Goal: Information Seeking & Learning: Learn about a topic

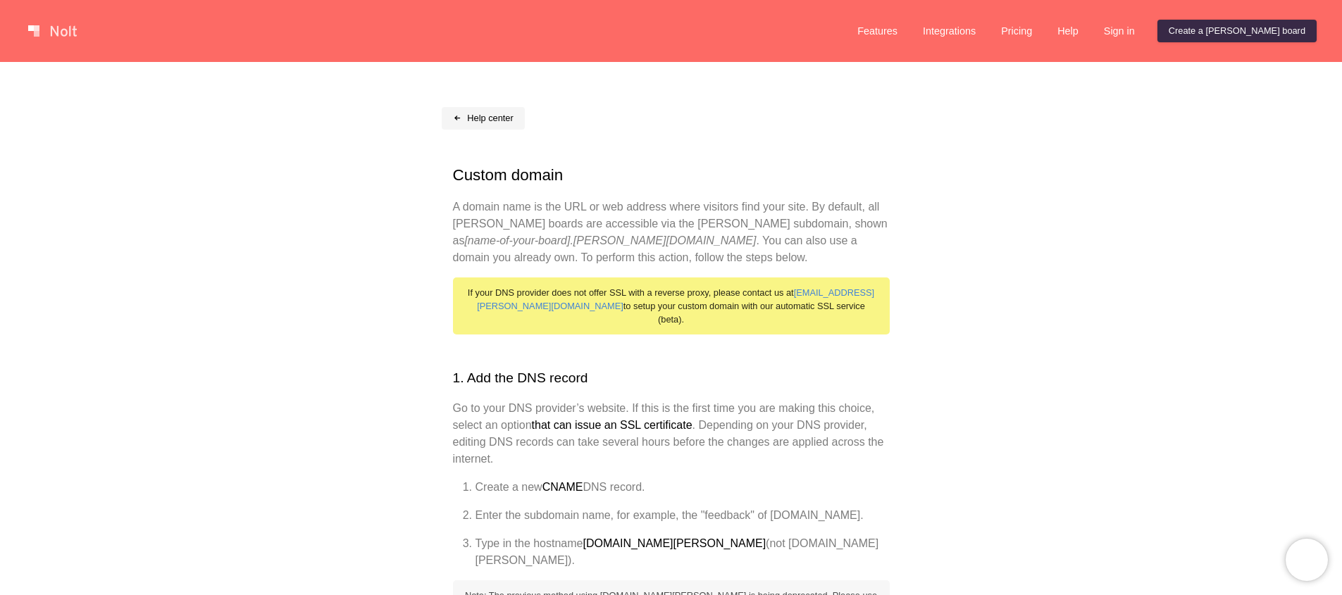
click at [489, 117] on link "Help center" at bounding box center [483, 118] width 83 height 23
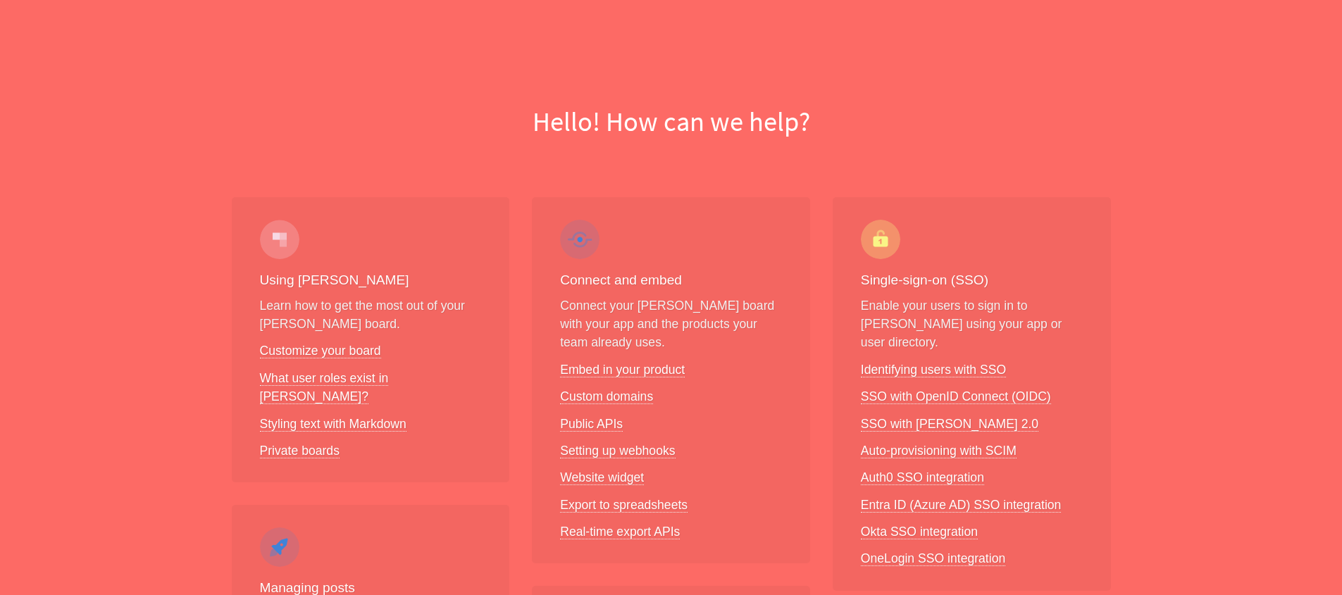
scroll to position [118, 0]
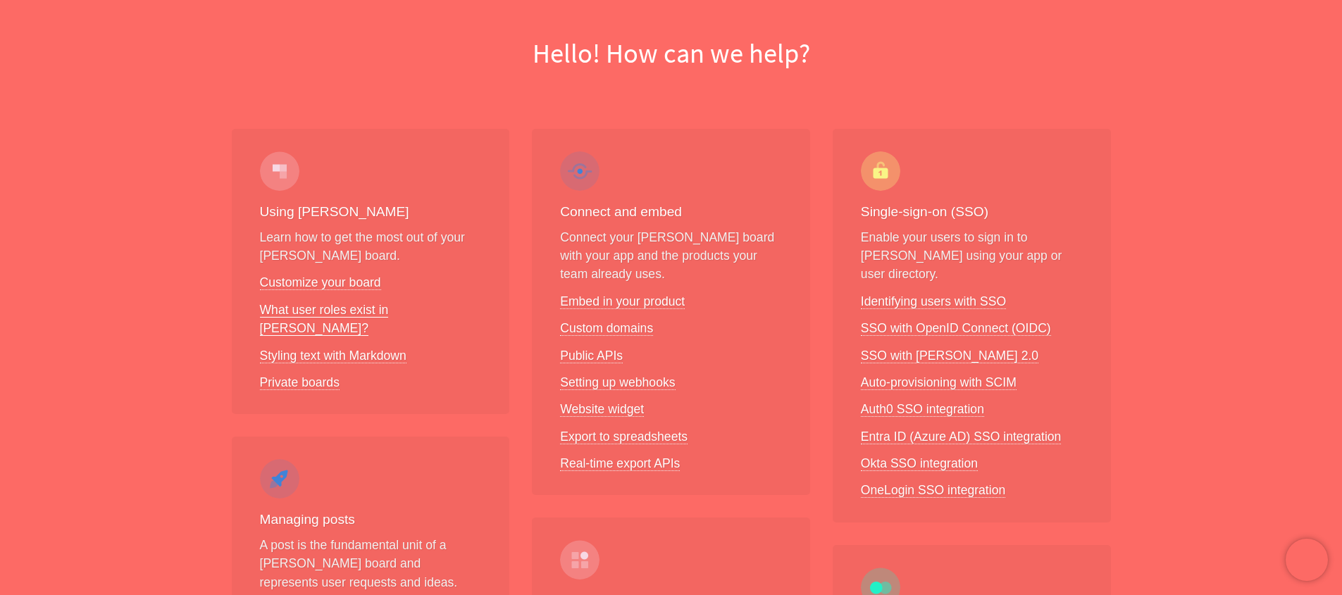
click at [320, 303] on link "What user roles exist in [PERSON_NAME]?" at bounding box center [324, 319] width 129 height 33
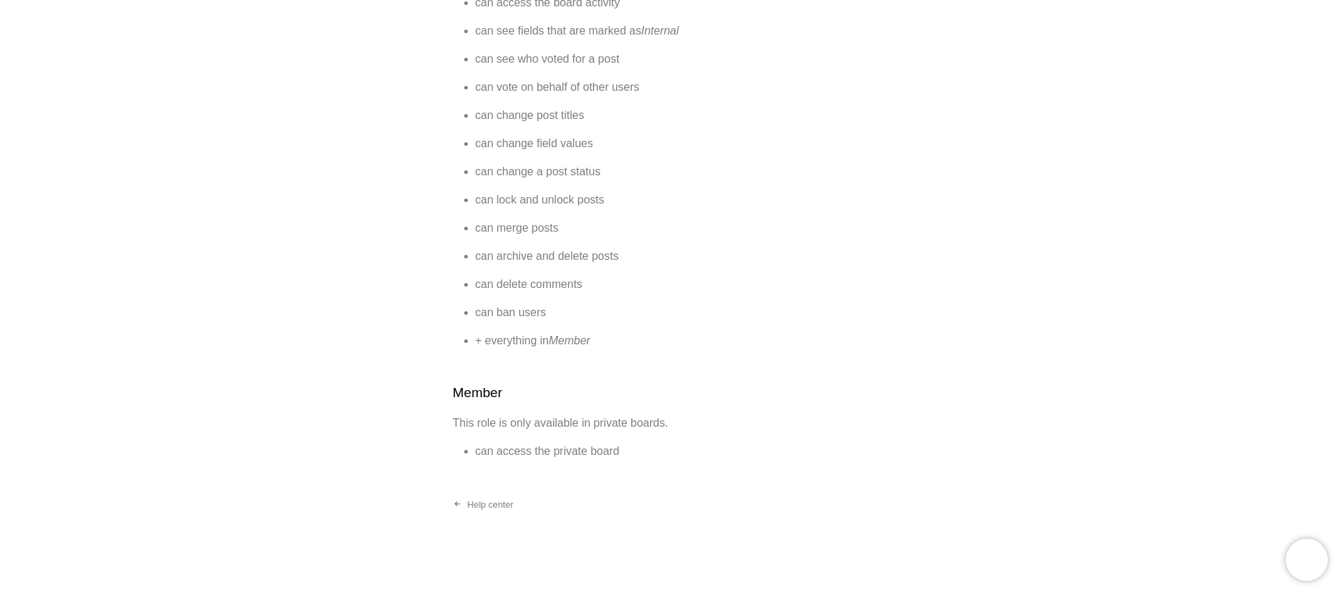
scroll to position [718, 0]
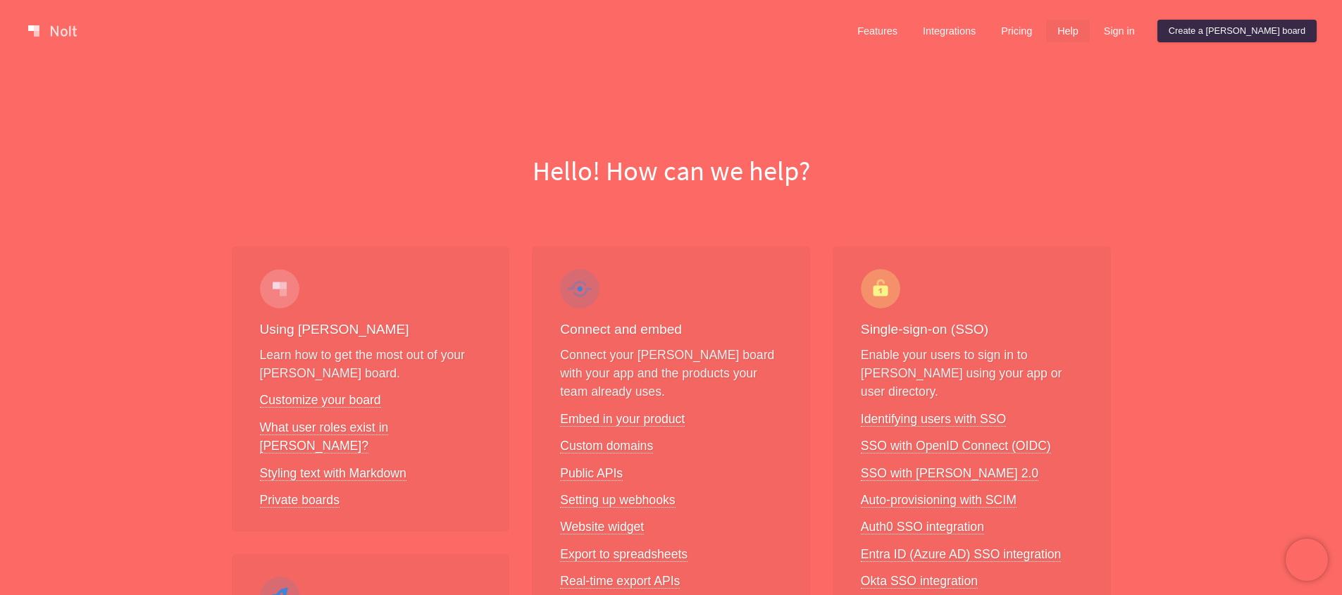
scroll to position [45, 0]
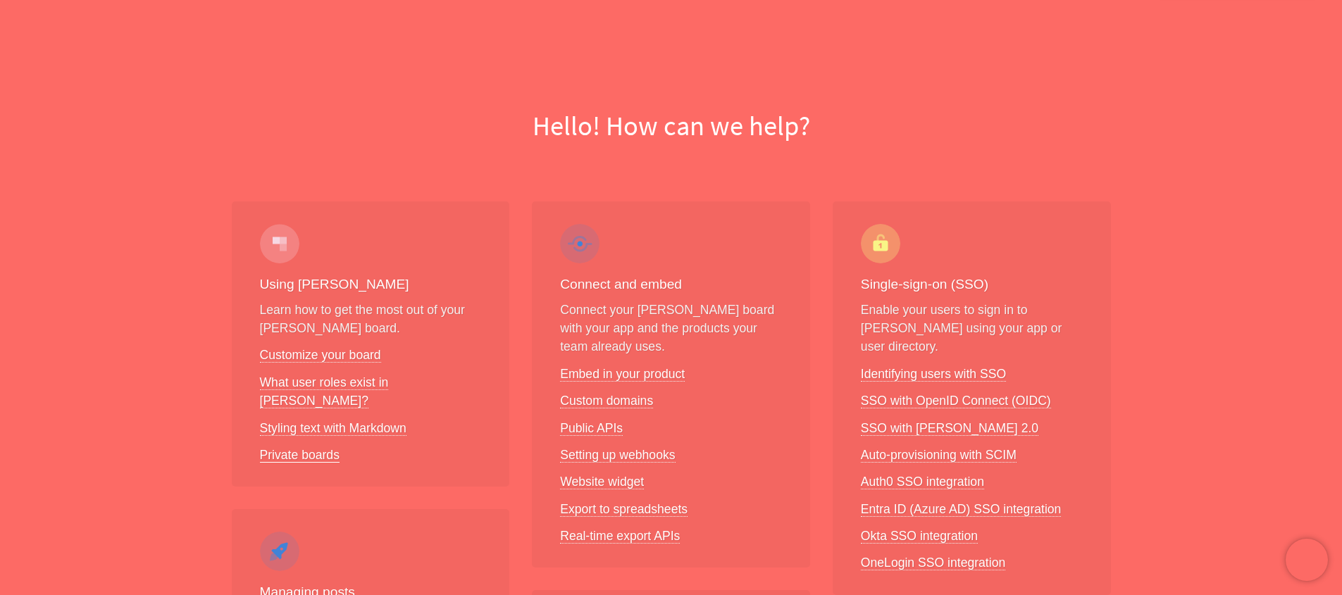
click at [296, 448] on link "Private boards" at bounding box center [300, 455] width 80 height 15
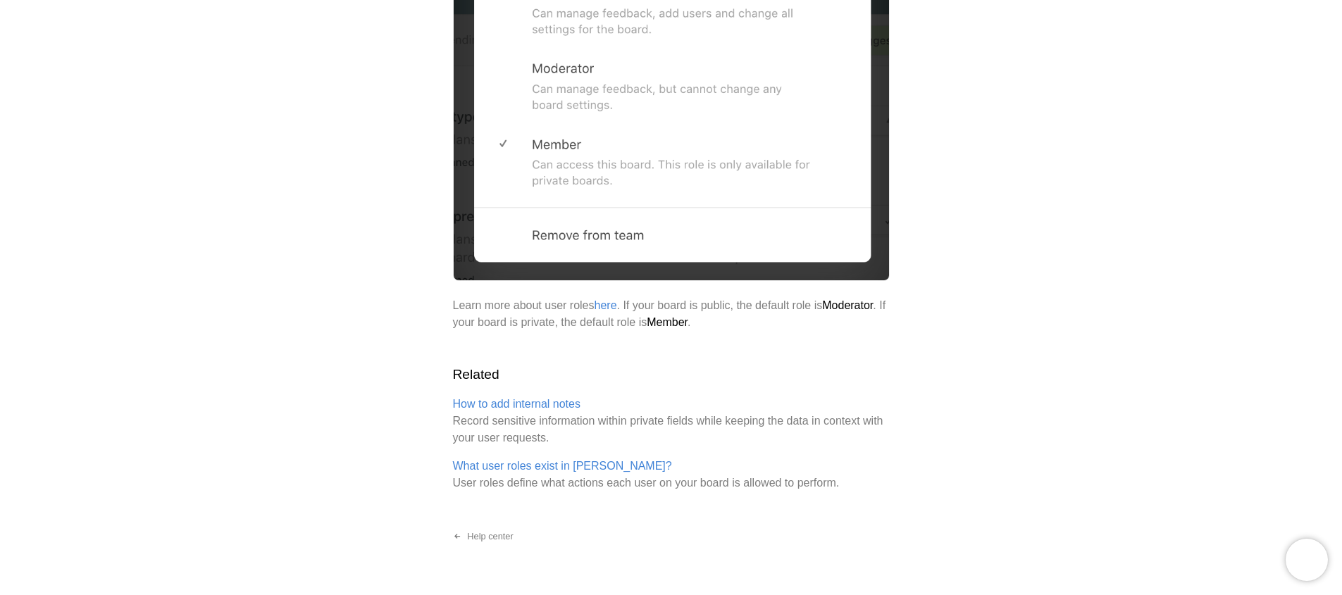
scroll to position [2022, 0]
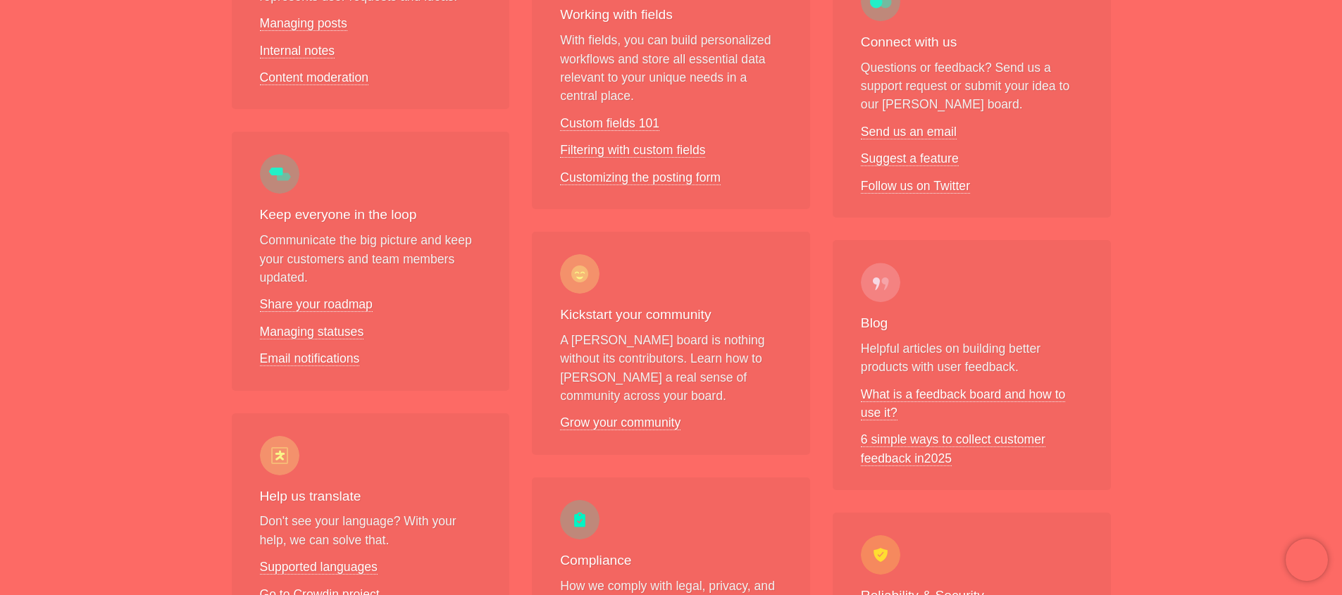
scroll to position [688, 0]
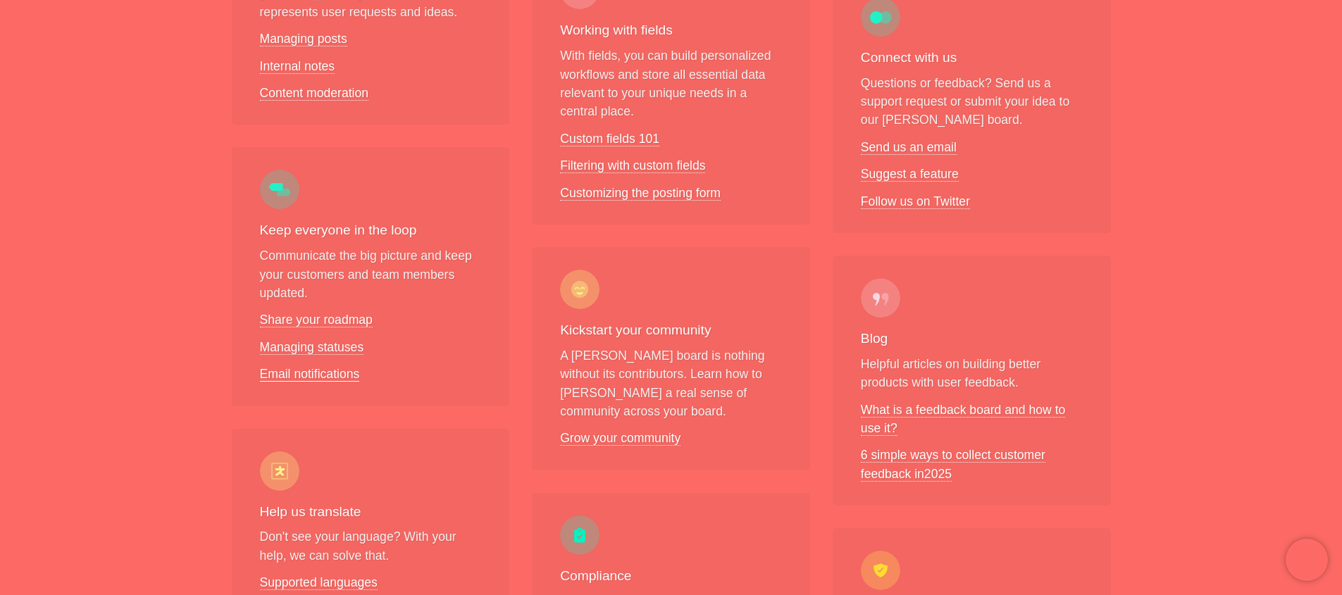
click at [332, 367] on link "Email notifications" at bounding box center [310, 374] width 100 height 15
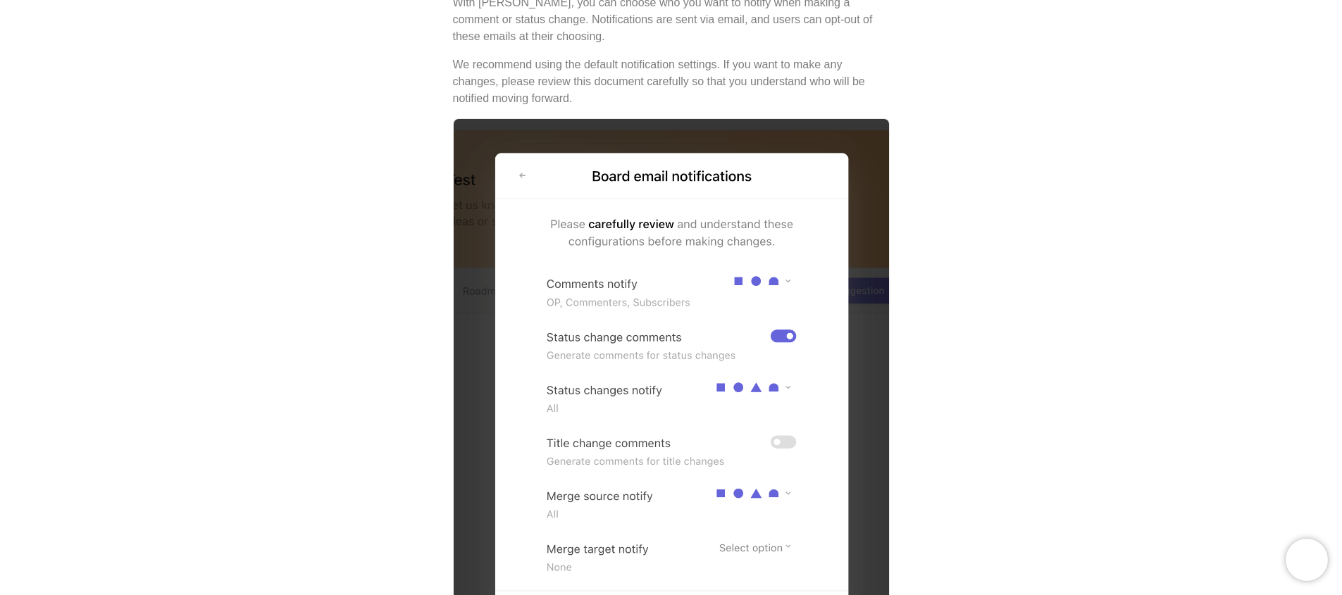
scroll to position [226, 0]
